Goal: Find specific page/section: Find specific page/section

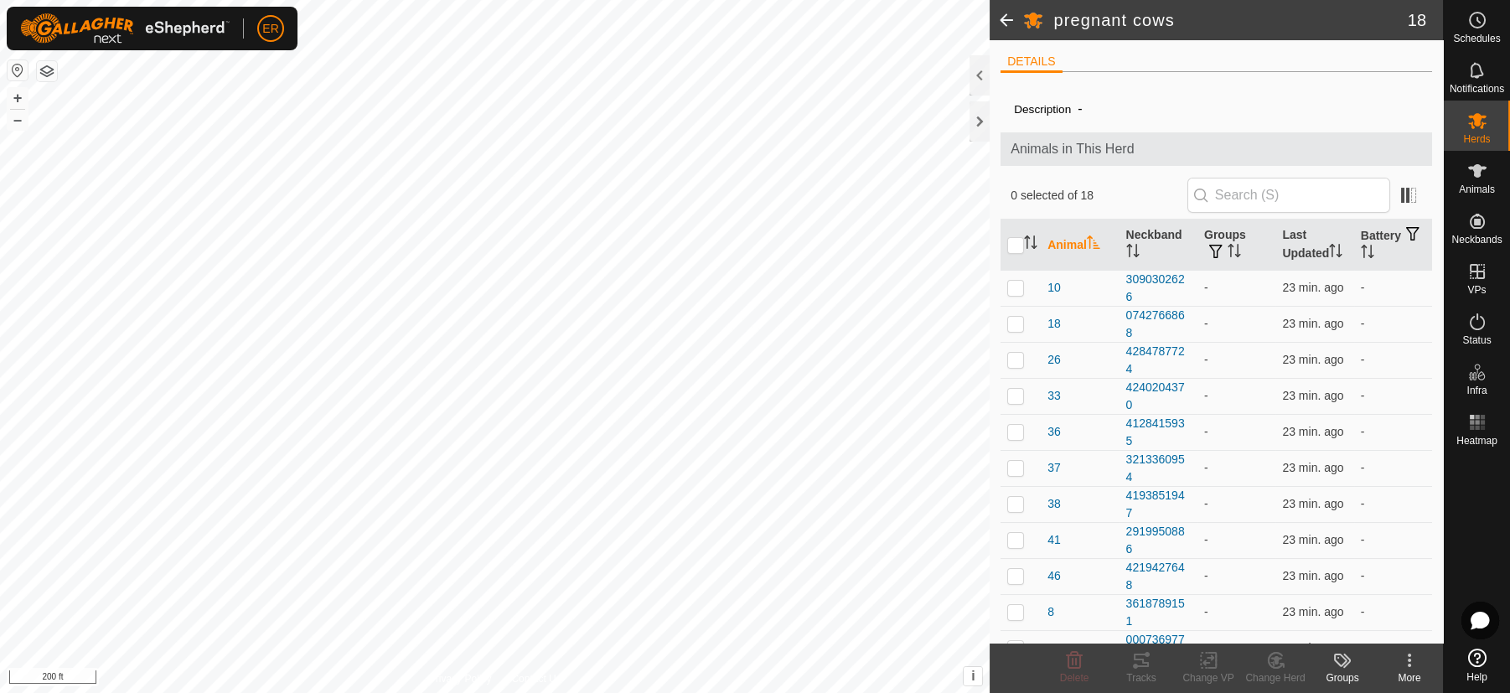
scroll to position [165, 0]
click at [1477, 324] on icon at bounding box center [1477, 322] width 20 height 20
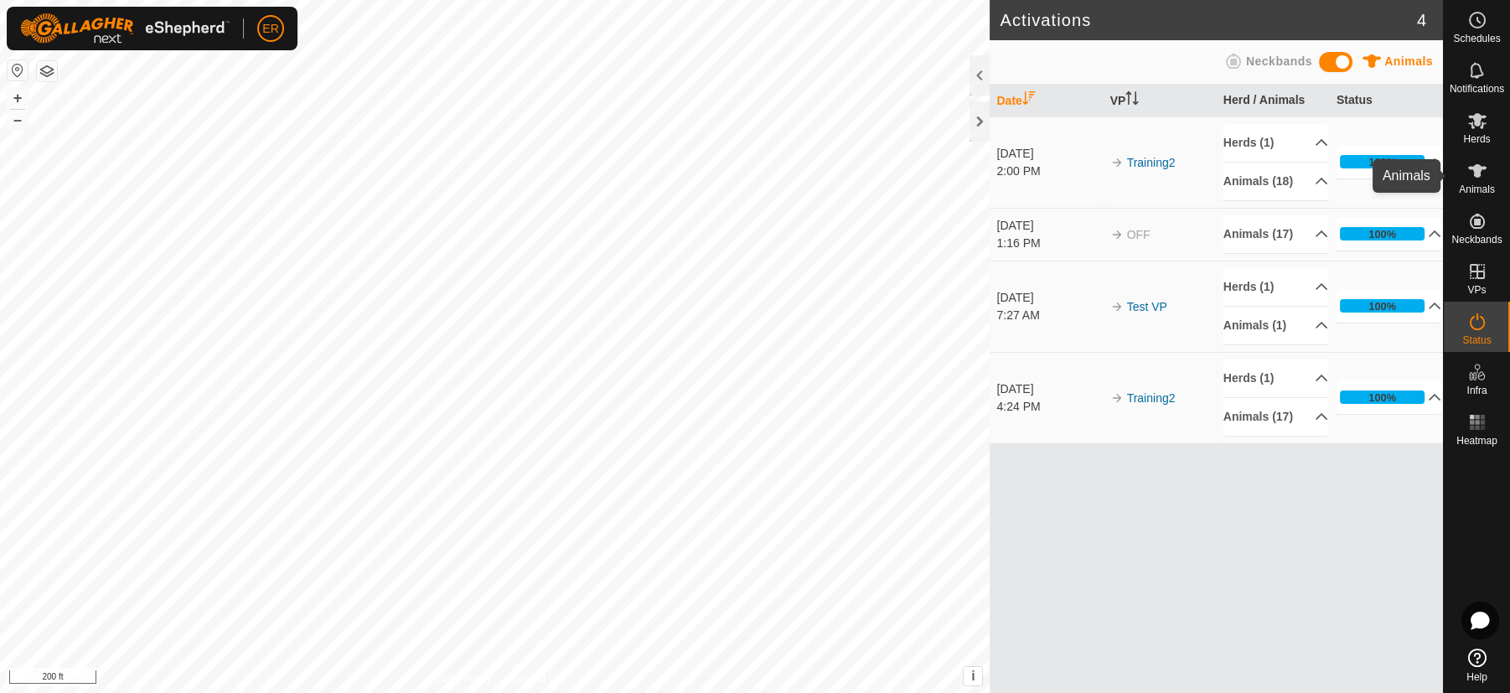
click at [1471, 163] on icon at bounding box center [1477, 171] width 20 height 20
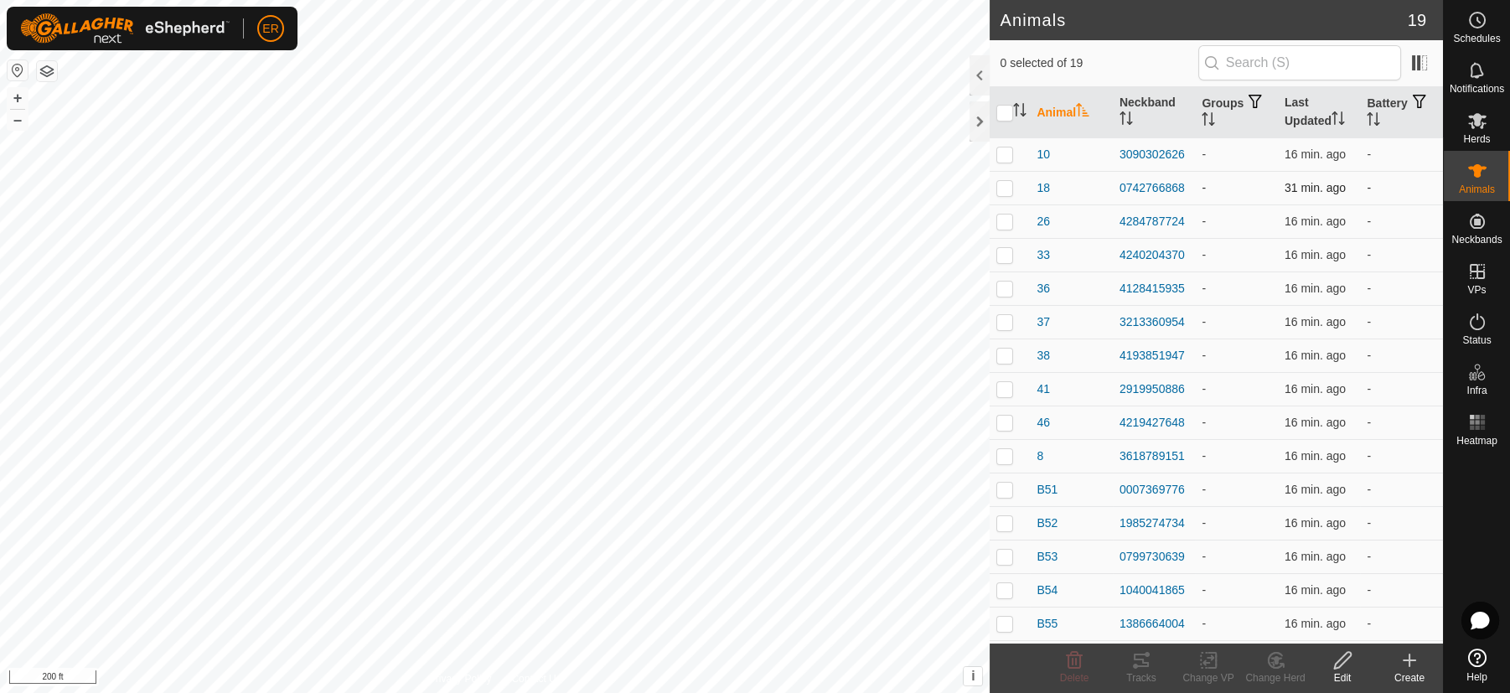
click at [1004, 193] on p-checkbox at bounding box center [1004, 187] width 17 height 13
checkbox input "false"
click at [1141, 186] on div "0742766868" at bounding box center [1154, 188] width 70 height 18
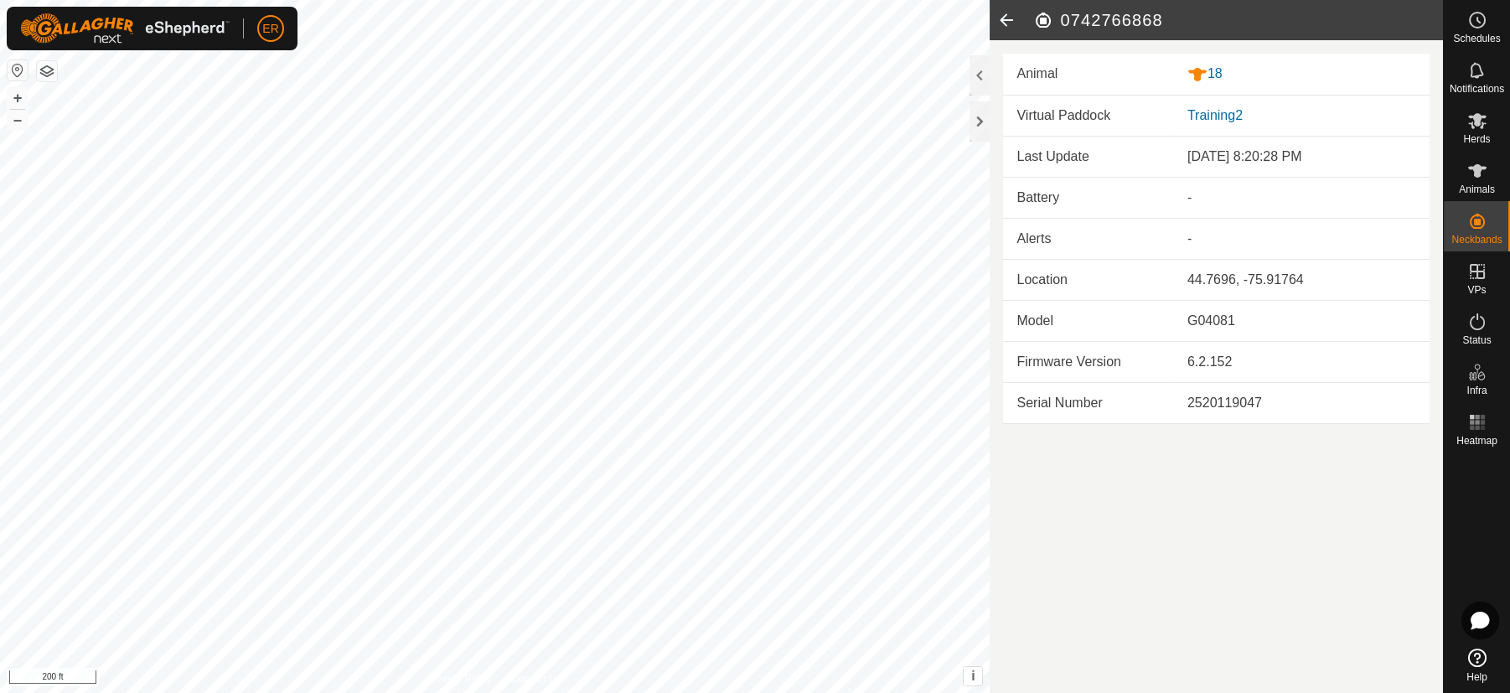
click at [1004, 20] on icon at bounding box center [1007, 20] width 34 height 40
